Goal: Transaction & Acquisition: Purchase product/service

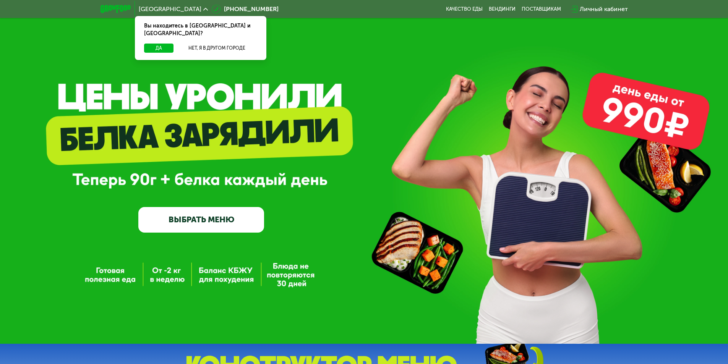
click at [197, 222] on link "ВЫБРАТЬ МЕНЮ" at bounding box center [201, 219] width 126 height 25
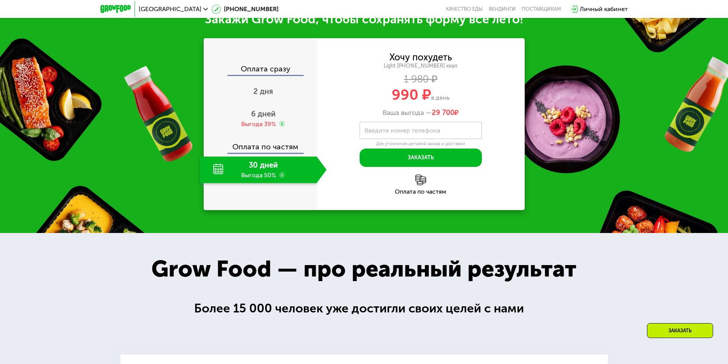
scroll to position [853, 0]
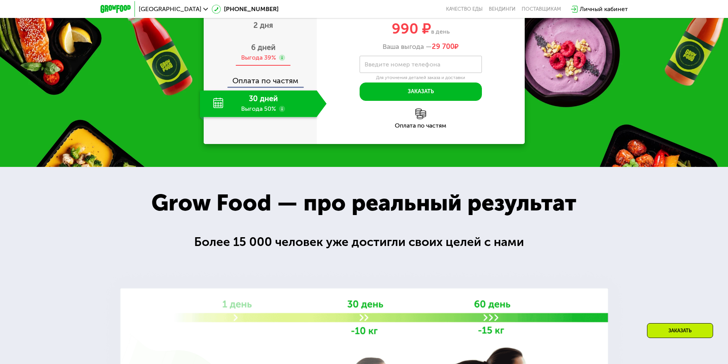
click at [262, 52] on span "6 дней" at bounding box center [263, 47] width 24 height 9
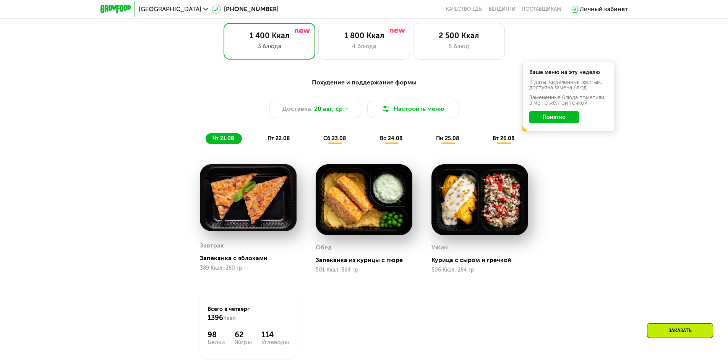
scroll to position [433, 0]
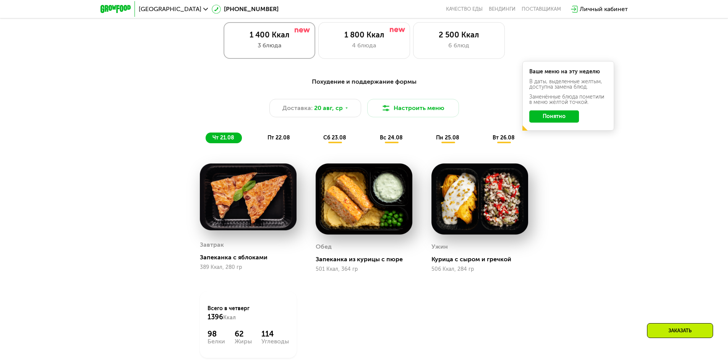
click at [285, 47] on div "3 блюда" at bounding box center [269, 45] width 76 height 9
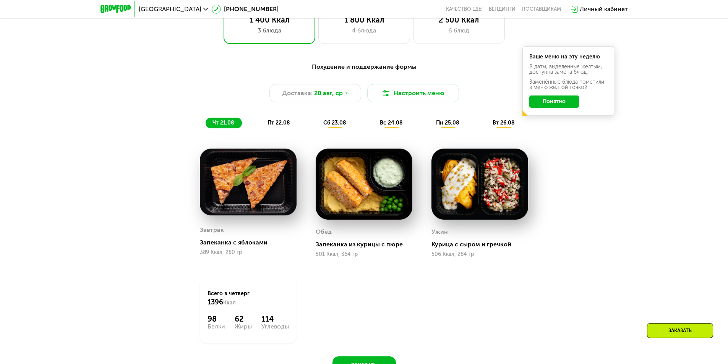
scroll to position [471, 0]
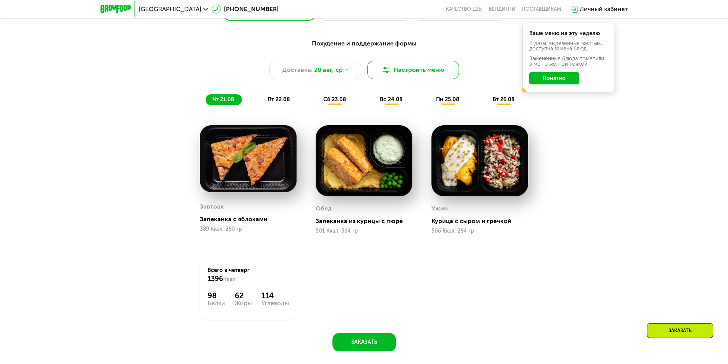
click at [445, 71] on button "Настроить меню" at bounding box center [413, 70] width 92 height 18
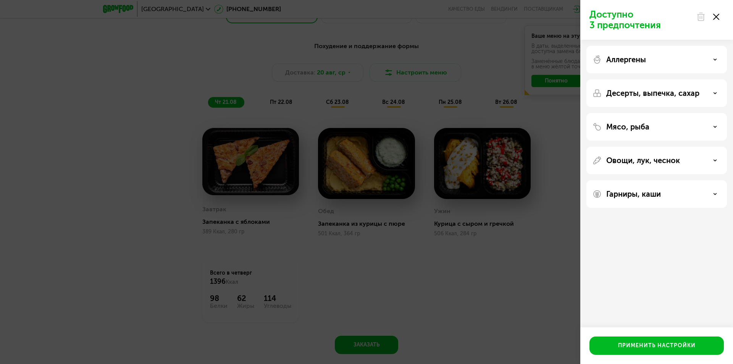
click at [534, 293] on div "Доступно 3 предпочтения Аллергены Десерты, выпечка, сахар Мясо, рыба Овощи, лук…" at bounding box center [366, 182] width 733 height 364
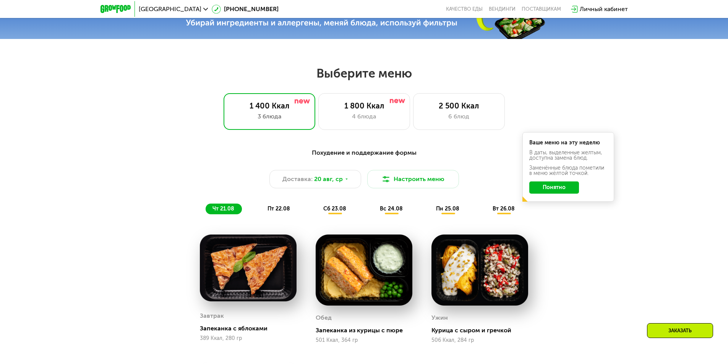
scroll to position [357, 0]
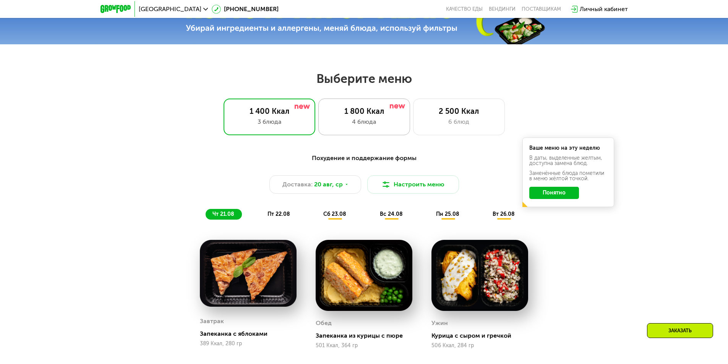
click at [383, 116] on div "1 800 Ккал" at bounding box center [364, 111] width 76 height 9
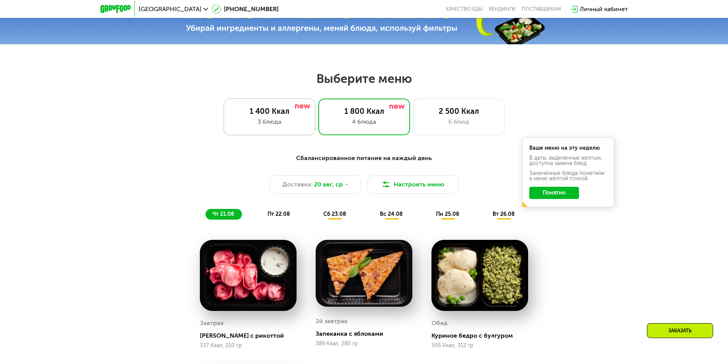
click at [290, 125] on div "3 блюда" at bounding box center [269, 121] width 76 height 9
